Goal: Task Accomplishment & Management: Use online tool/utility

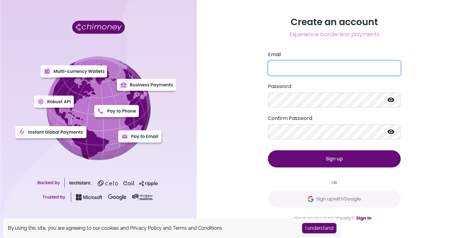
click at [297, 70] on input "Email" at bounding box center [334, 68] width 133 height 15
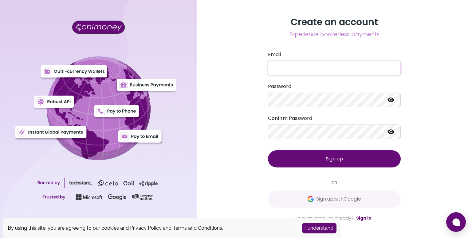
type input "tharaniprakashp2006@gmail.com"
click at [318, 91] on div "Password" at bounding box center [334, 95] width 133 height 25
click at [394, 102] on icon at bounding box center [390, 100] width 7 height 7
click at [393, 134] on icon at bounding box center [390, 131] width 7 height 7
click at [355, 155] on button "Sign up" at bounding box center [334, 159] width 133 height 17
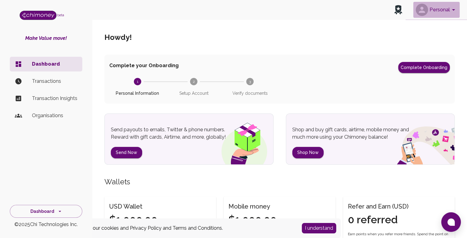
click at [451, 11] on icon "account of current user" at bounding box center [453, 9] width 7 height 7
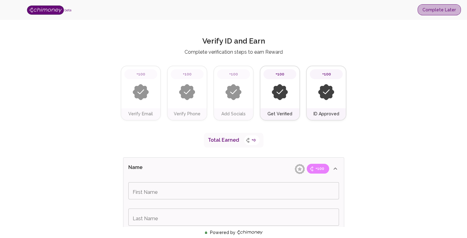
click at [443, 11] on button "Complete Later" at bounding box center [439, 9] width 43 height 11
click at [436, 12] on button "Complete Later" at bounding box center [439, 9] width 43 height 11
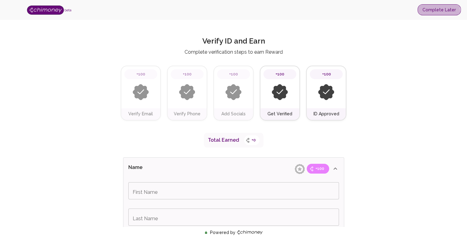
click at [436, 12] on button "Complete Later" at bounding box center [439, 9] width 43 height 11
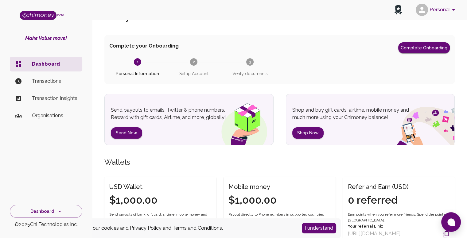
scroll to position [31, 0]
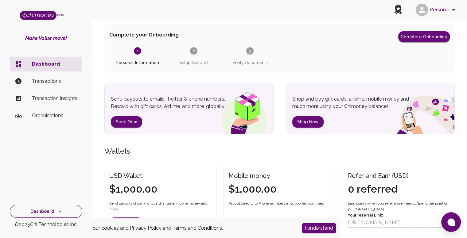
click at [52, 207] on button "Dashboard" at bounding box center [46, 211] width 73 height 13
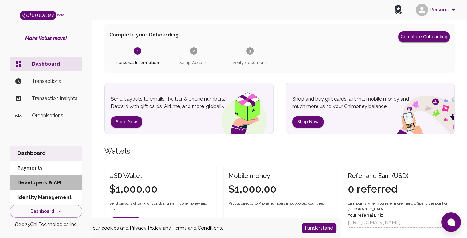
click at [50, 181] on li "Developers & API" at bounding box center [46, 183] width 72 height 15
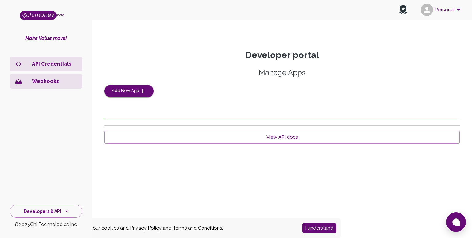
click at [183, 148] on div "Developer portal Manage Apps Add New App View API docs" at bounding box center [282, 121] width 370 height 143
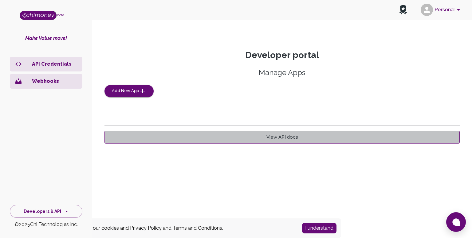
click at [181, 139] on link "View API docs" at bounding box center [281, 137] width 355 height 13
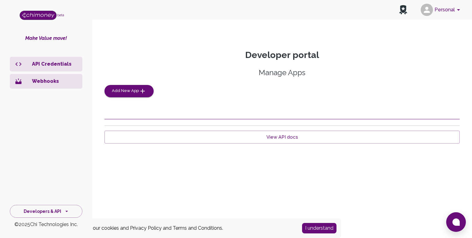
click at [125, 83] on div "Manage Apps Add New App" at bounding box center [281, 83] width 355 height 30
click at [128, 92] on span "Add New App" at bounding box center [125, 91] width 27 height 7
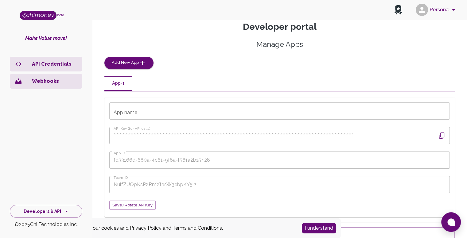
scroll to position [61, 0]
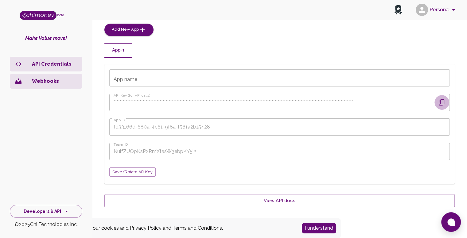
click at [438, 100] on button "button" at bounding box center [442, 102] width 15 height 15
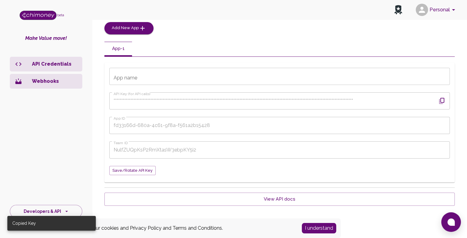
scroll to position [65, 0]
click at [306, 68] on input "App name" at bounding box center [279, 74] width 341 height 17
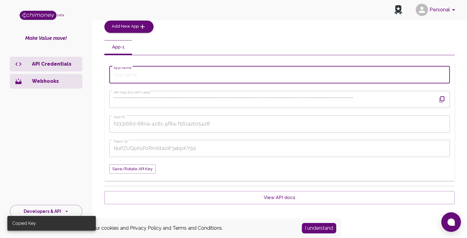
paste input "chimoney-community-projects"
type input "chimoney-community-projects"
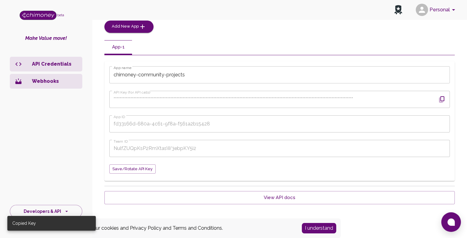
click at [441, 98] on icon "button" at bounding box center [441, 100] width 5 height 6
click at [144, 171] on span "Save/Rotate API key" at bounding box center [132, 169] width 40 height 7
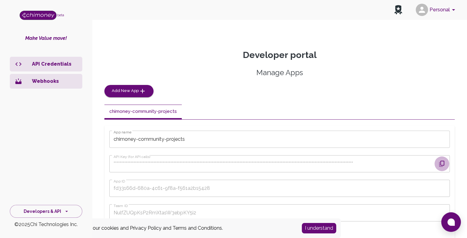
click at [439, 168] on button "button" at bounding box center [442, 164] width 15 height 15
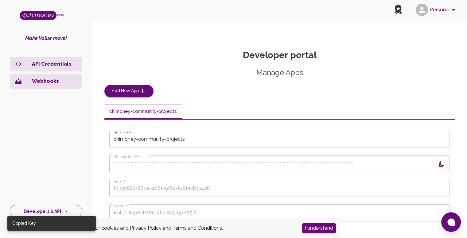
click at [440, 165] on icon "button" at bounding box center [442, 163] width 7 height 7
